Goal: Find contact information: Find contact information

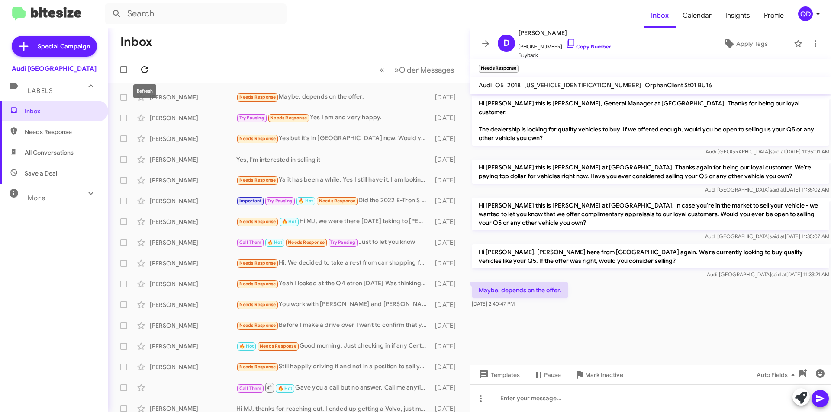
click at [146, 71] on icon at bounding box center [144, 69] width 10 height 10
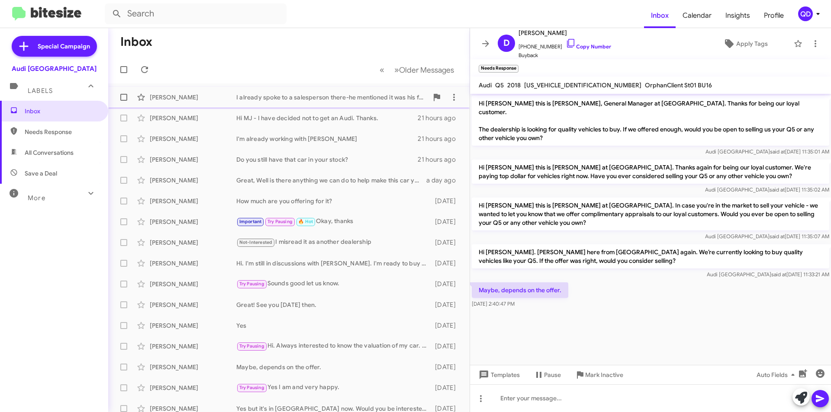
click at [345, 98] on div "I already spoke to a salesperson there-he mentioned it was his father's car and…" at bounding box center [332, 97] width 192 height 9
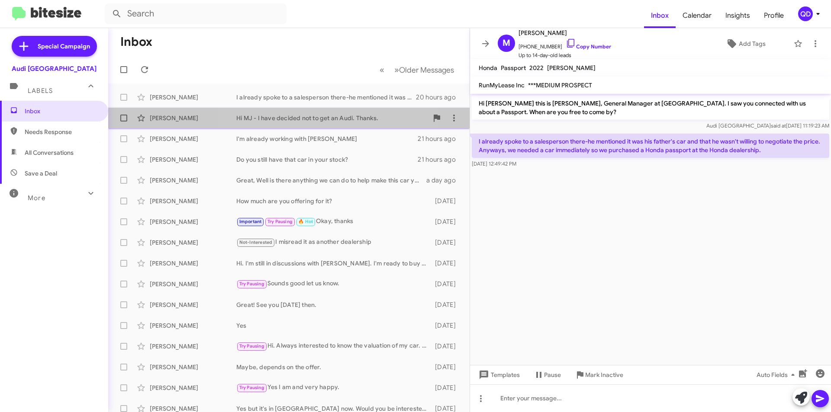
click at [312, 119] on div "Hi MJ - I have decided not to get an Audi. Thanks." at bounding box center [332, 118] width 192 height 9
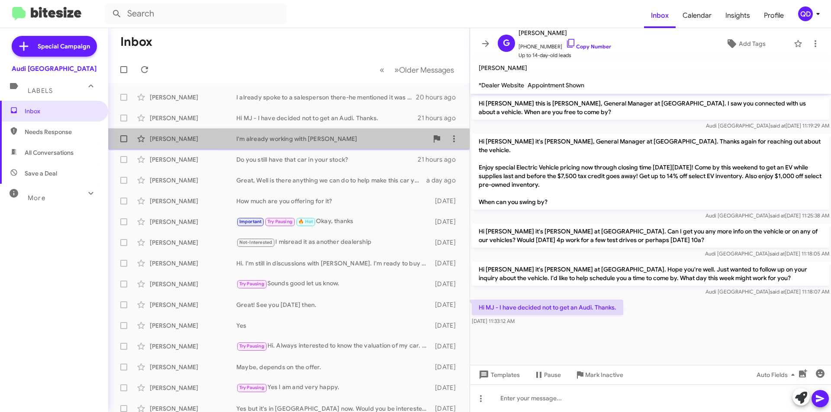
click at [303, 140] on div "I'm already working with [PERSON_NAME]" at bounding box center [332, 139] width 192 height 9
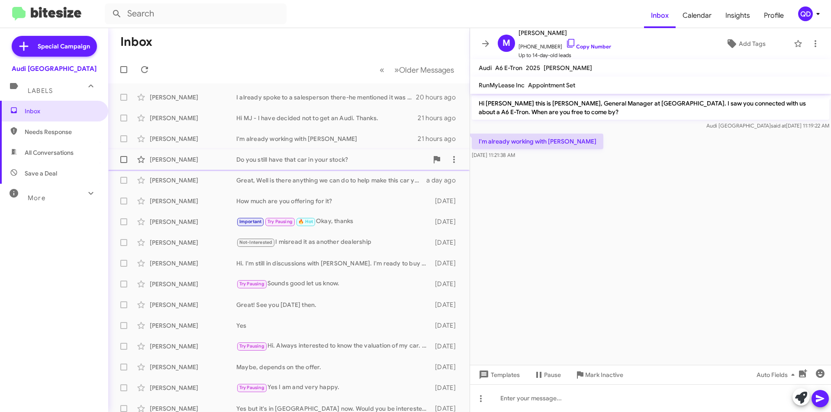
click at [305, 162] on div "Do you still have that car in your stock?" at bounding box center [332, 159] width 192 height 9
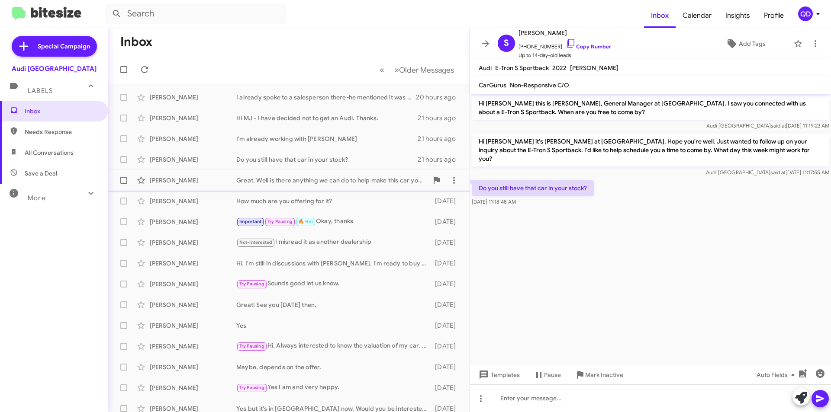
click at [308, 177] on div "Great, Well is there anything we can do to help make this car yours?" at bounding box center [332, 180] width 192 height 9
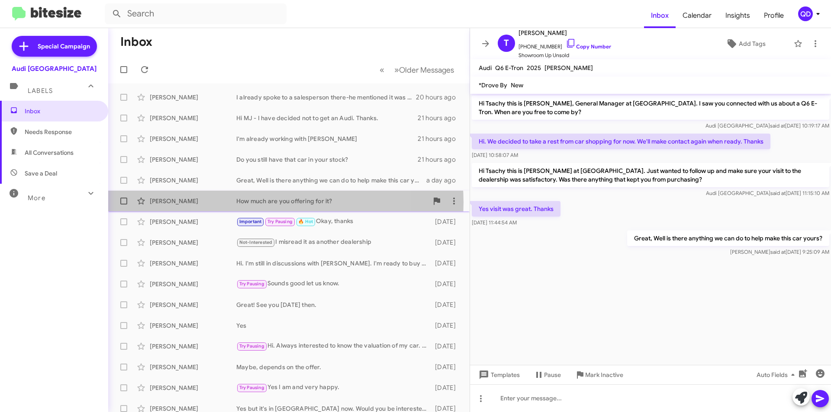
click at [272, 202] on div "How much are you offering for it?" at bounding box center [332, 201] width 192 height 9
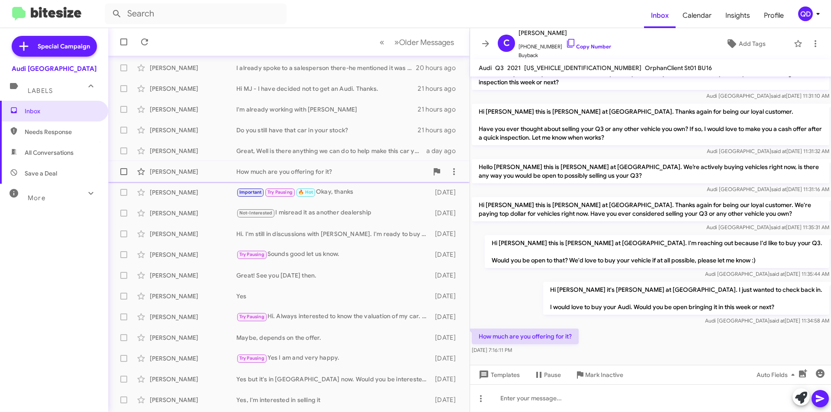
scroll to position [43, 0]
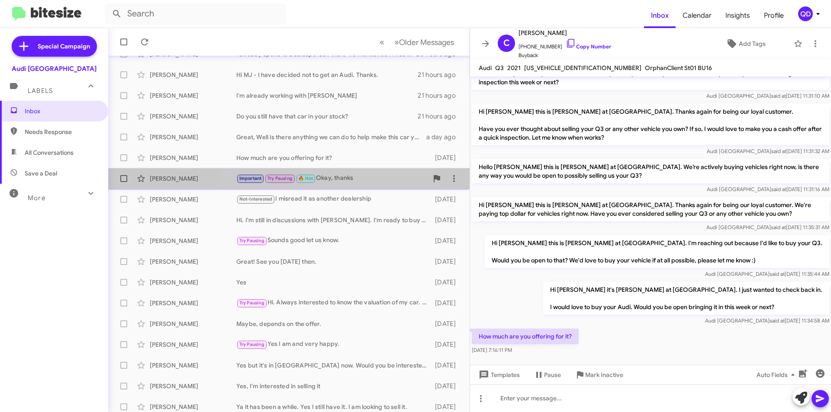
click at [333, 185] on div "[PERSON_NAME] Important Try Pausing 🔥 Hot Okay, thanks [DATE]" at bounding box center [288, 178] width 347 height 17
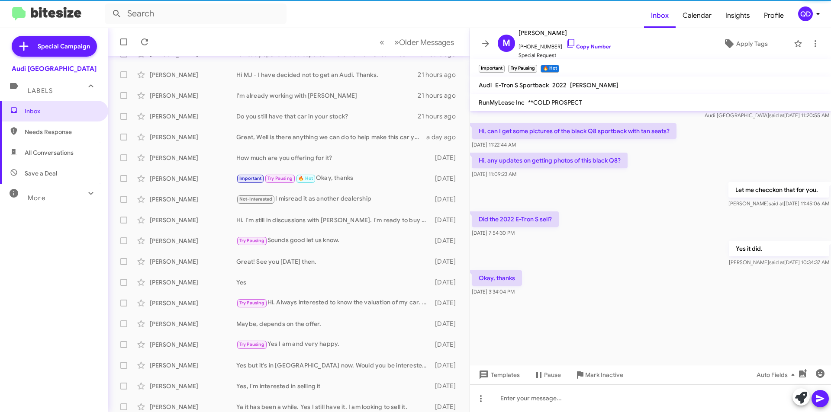
scroll to position [1062, 0]
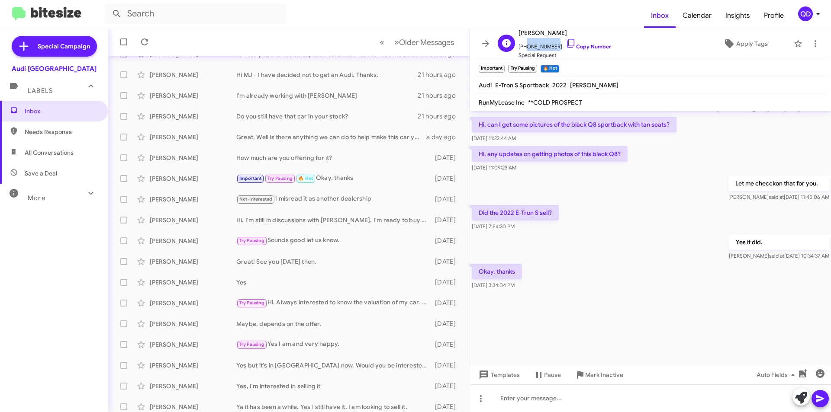
drag, startPoint x: 551, startPoint y: 45, endPoint x: 524, endPoint y: 45, distance: 27.7
click at [524, 45] on span "[PHONE_NUMBER] Copy Number" at bounding box center [564, 44] width 93 height 13
copy span "5107738190"
